Goal: Check status: Check status

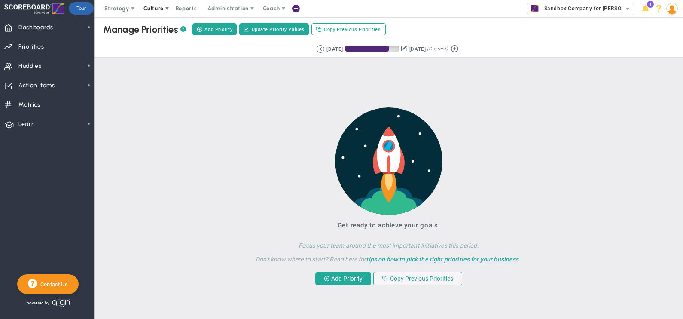
click at [164, 9] on span at bounding box center [167, 8] width 7 height 7
click at [161, 42] on span "Surveys" at bounding box center [167, 43] width 22 height 6
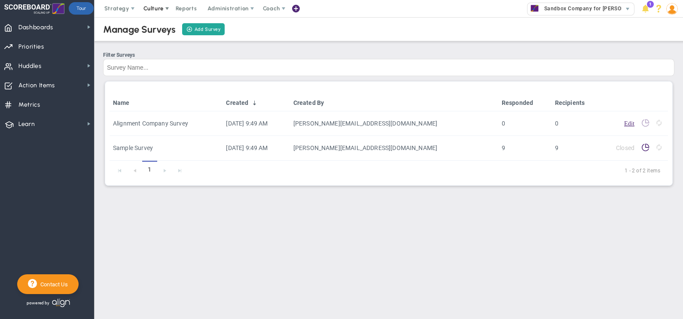
click at [165, 9] on span at bounding box center [167, 8] width 7 height 7
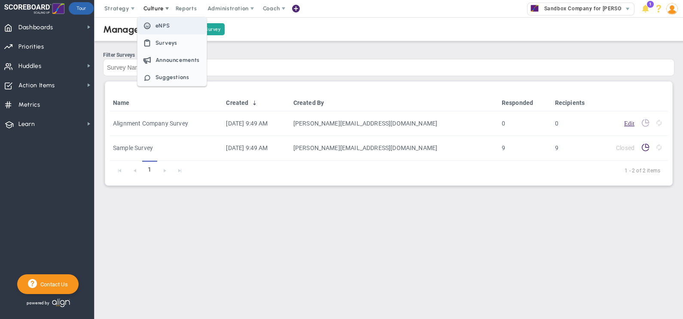
click at [163, 28] on span "eNPS" at bounding box center [163, 25] width 15 height 6
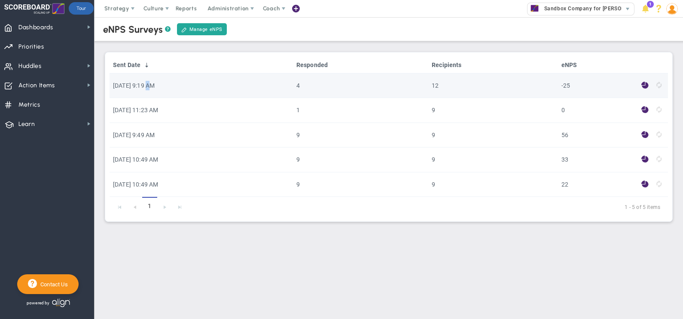
click at [150, 87] on td "[DATE] 9:19 AM" at bounding box center [201, 85] width 183 height 24
click at [643, 86] on span at bounding box center [645, 85] width 7 height 10
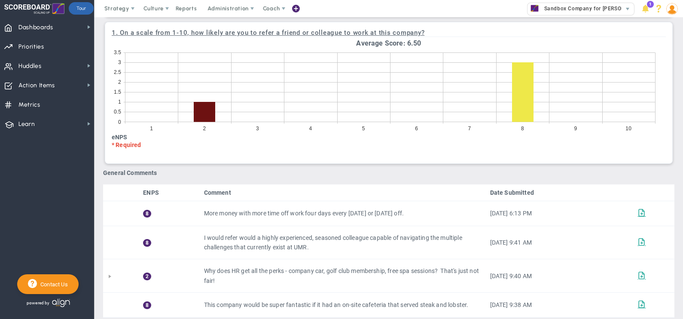
scroll to position [434, 0]
